Goal: Register for event/course

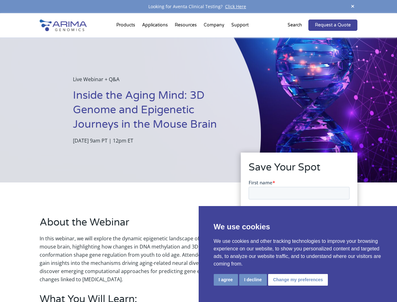
click at [198, 151] on div "Live Webinar + Q&A Inside the Aging Mind: 3D Genome and Epigenetic Journeys in …" at bounding box center [130, 109] width 261 height 145
click at [226, 280] on button "I agree" at bounding box center [226, 280] width 24 height 12
click at [253, 279] on form "First name * Last name * Work Email * Organization Register Now" at bounding box center [298, 242] width 101 height 127
click at [297, 279] on form "First name * Last name * Work Email * Organization Register Now" at bounding box center [298, 242] width 101 height 127
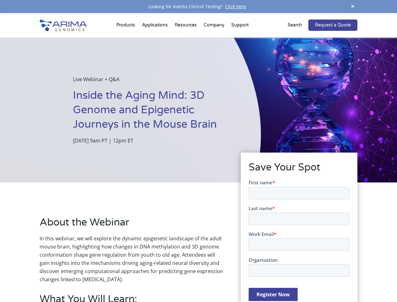
click at [353, 7] on span at bounding box center [352, 7] width 9 height 8
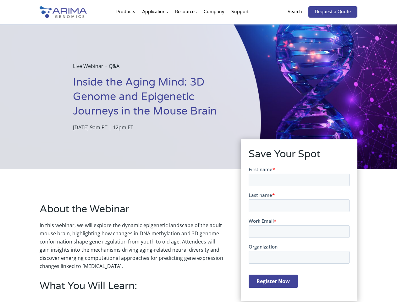
click at [198, 158] on div "Live Webinar + Q&A Inside the Aging Mind: 3D Genome and Epigenetic Journeys in …" at bounding box center [130, 96] width 261 height 145
click at [127, 26] on div "Live Webinar + Q&A Inside the Aging Mind: 3D Genome and Epigenetic Journeys in …" at bounding box center [130, 96] width 261 height 145
click at [186, 26] on div "Live Webinar + Q&A Inside the Aging Mind: 3D Genome and Epigenetic Journeys in …" at bounding box center [130, 96] width 261 height 145
click at [214, 26] on div "Live Webinar + Q&A Inside the Aging Mind: 3D Genome and Epigenetic Journeys in …" at bounding box center [130, 96] width 261 height 145
click at [240, 26] on div "Live Webinar + Q&A Inside the Aging Mind: 3D Genome and Epigenetic Journeys in …" at bounding box center [130, 96] width 261 height 145
